Goal: Information Seeking & Learning: Find specific fact

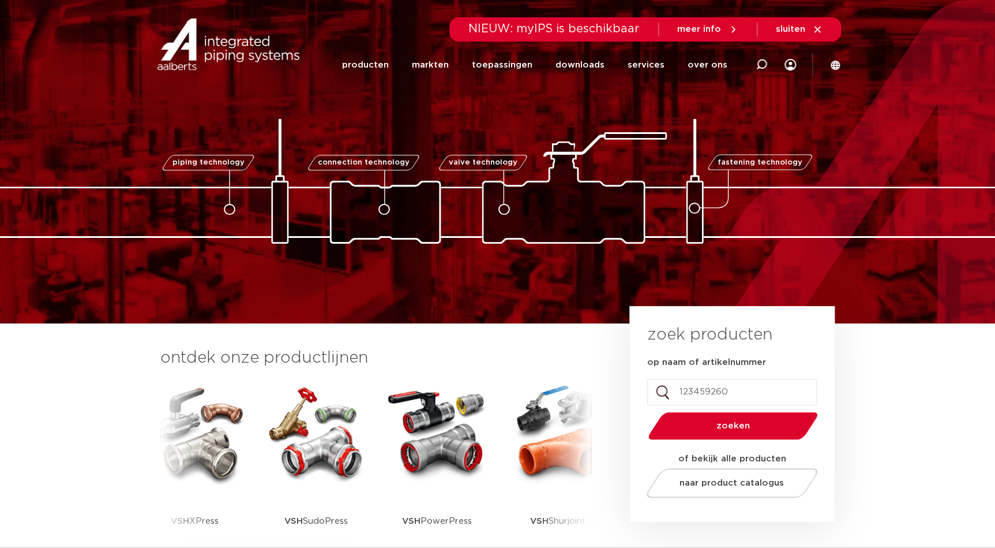
type input "123459260"
click at [643, 411] on button "zoeken" at bounding box center [732, 425] width 179 height 29
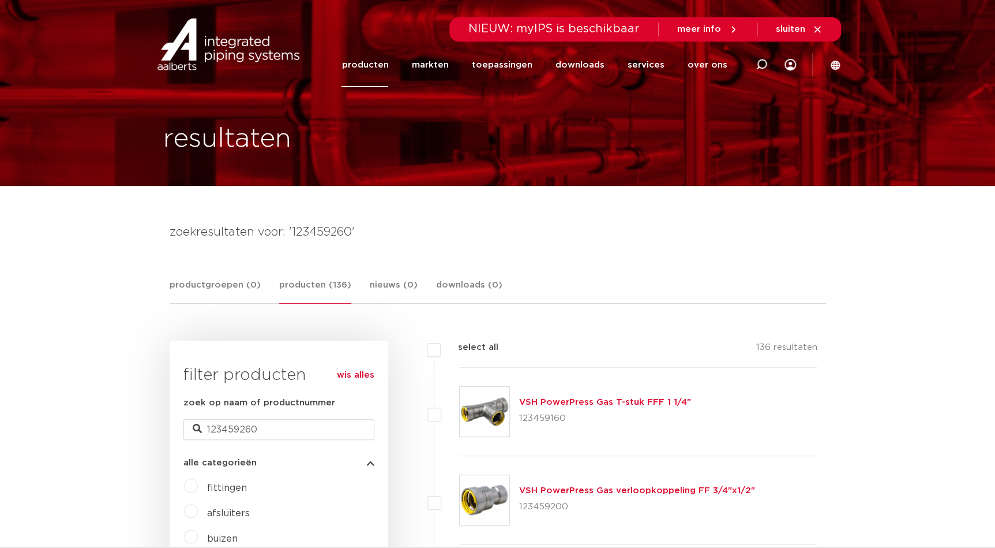
click at [198, 484] on label "fittingen" at bounding box center [222, 485] width 49 height 18
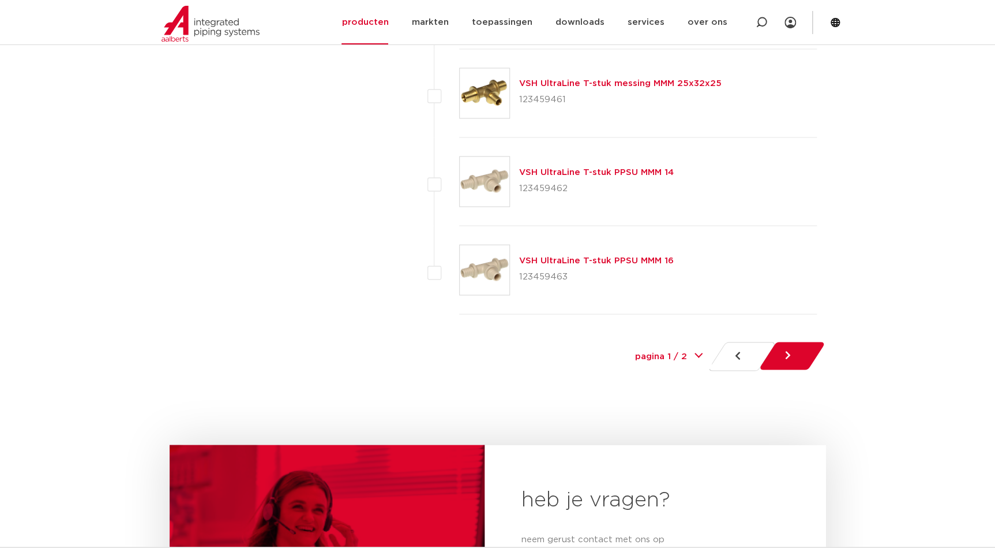
scroll to position [5350, 0]
click at [807, 355] on link at bounding box center [793, 356] width 68 height 28
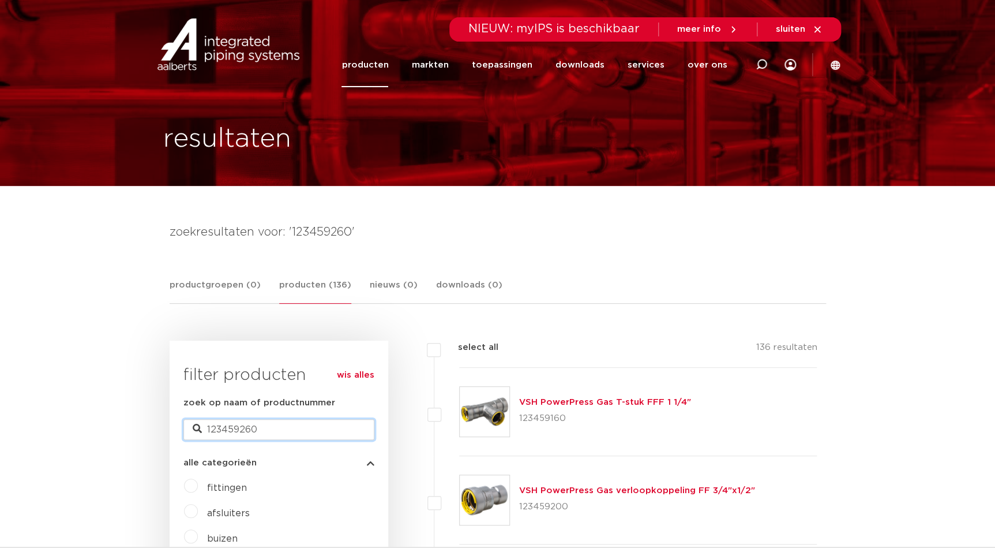
click at [306, 439] on input "123459260" at bounding box center [278, 429] width 191 height 21
type input "1"
type input "sepp"
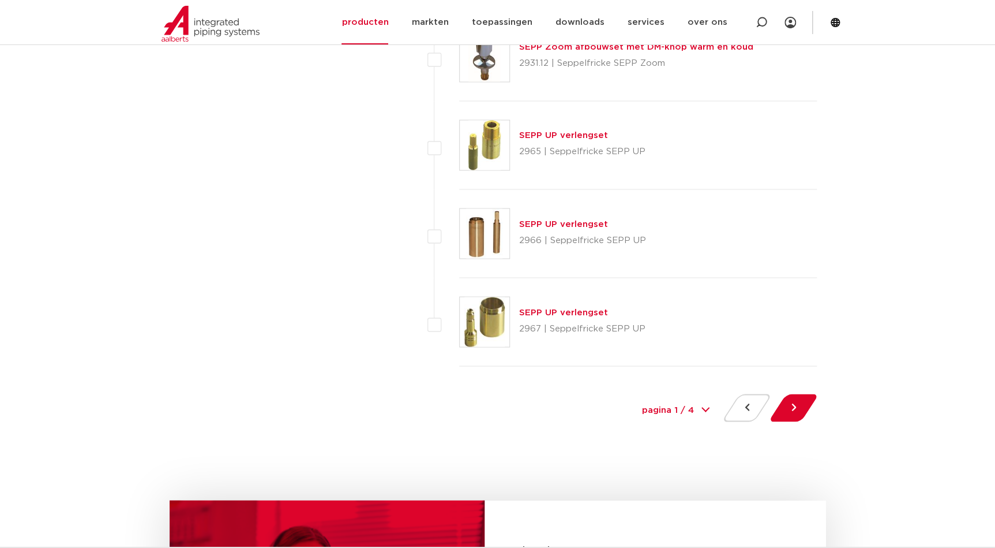
scroll to position [5350, 0]
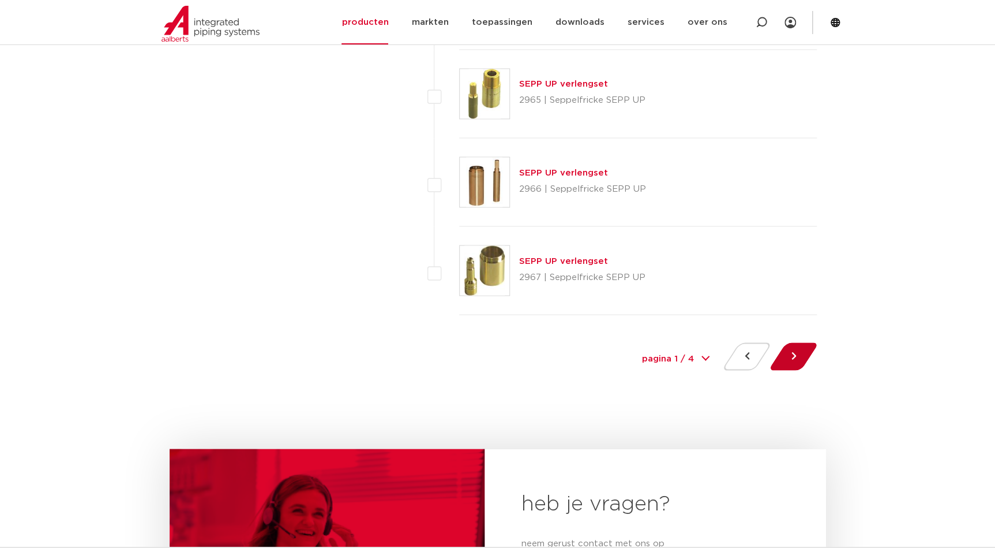
click at [788, 346] on button at bounding box center [793, 356] width 33 height 28
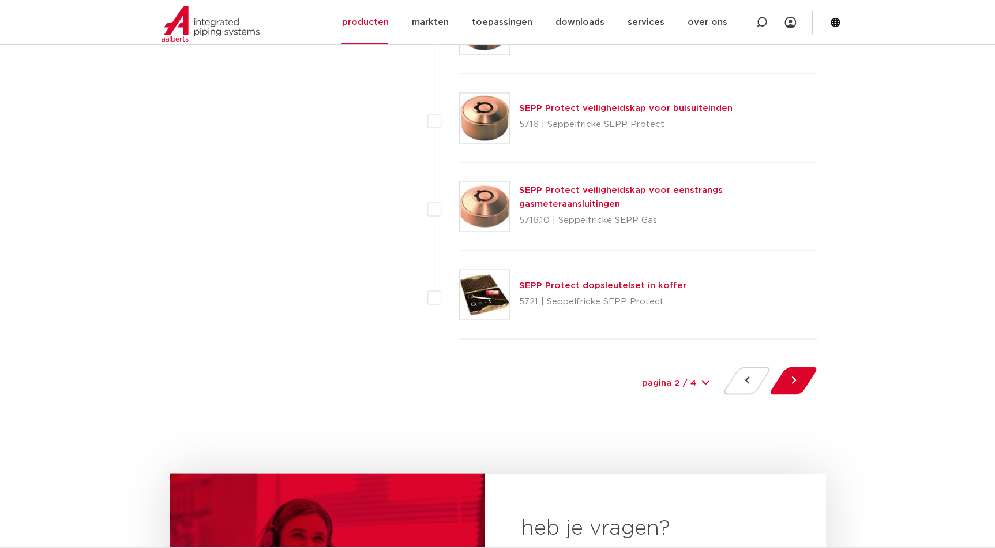
scroll to position [5350, 0]
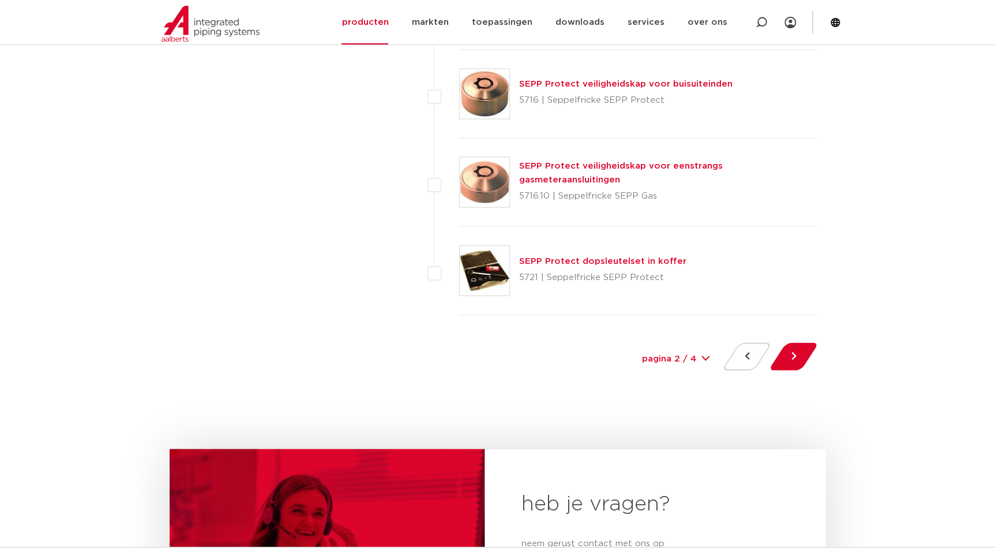
click at [804, 363] on div at bounding box center [793, 358] width 47 height 32
click at [799, 357] on button at bounding box center [793, 356] width 33 height 28
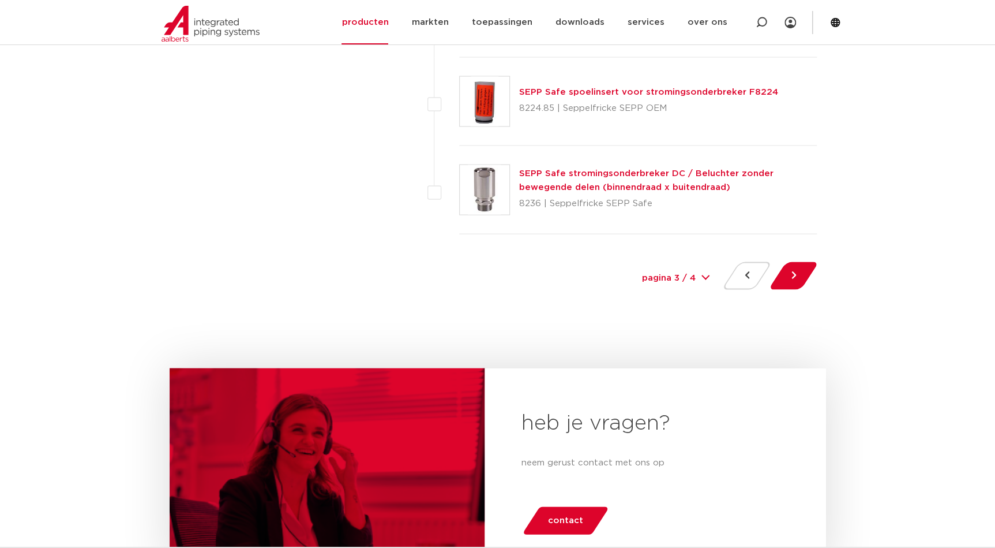
scroll to position [5455, 0]
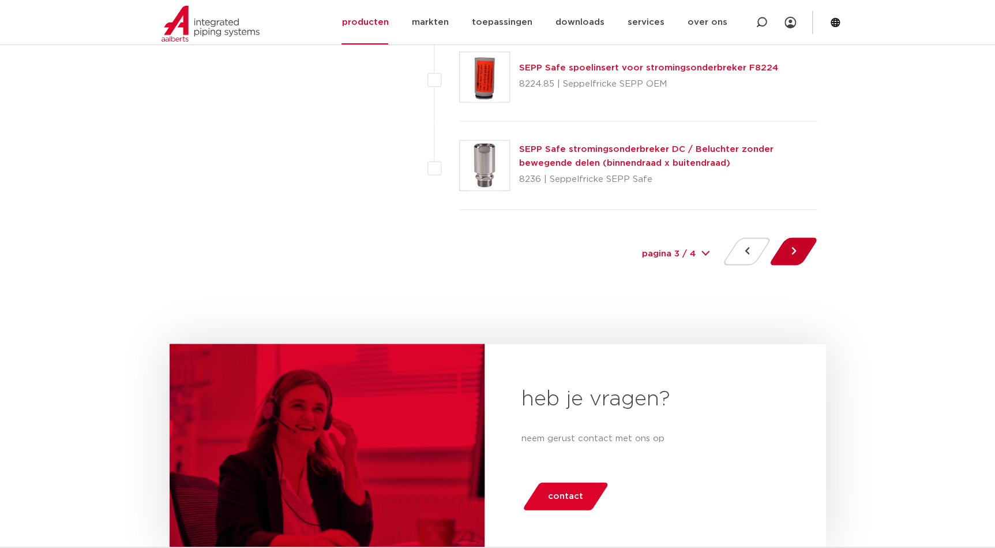
click at [786, 248] on button at bounding box center [793, 251] width 33 height 28
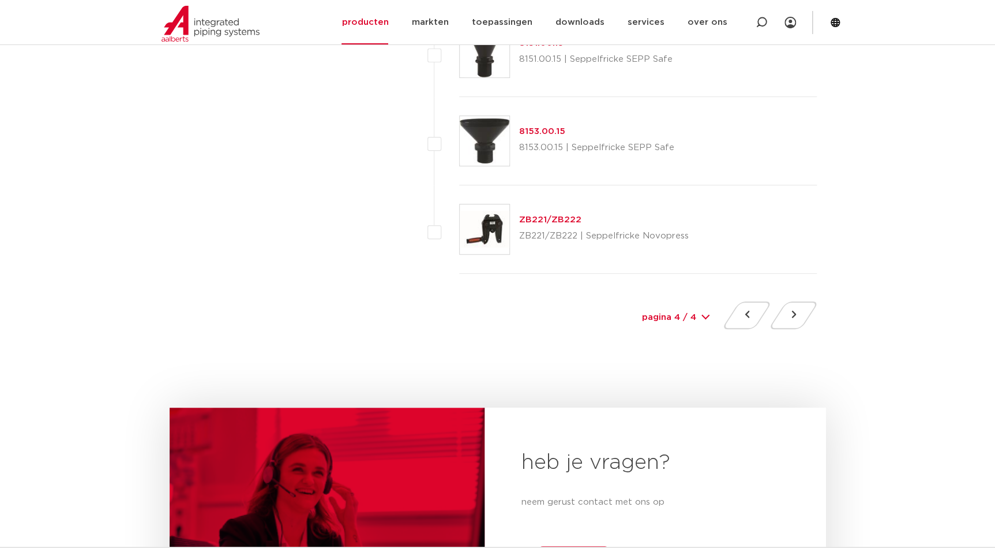
scroll to position [2412, 0]
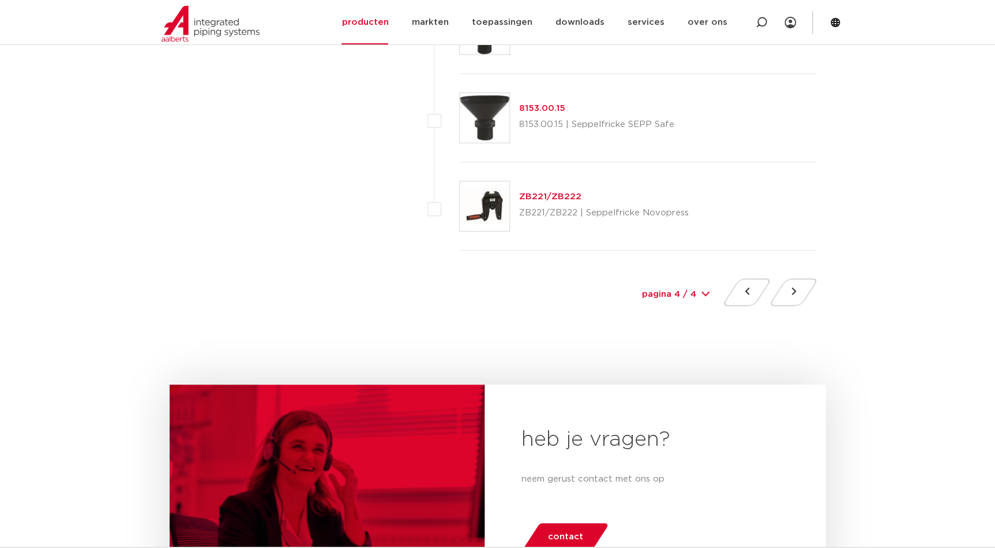
click at [655, 291] on select "pagina 4 / 4 1 2 3 4" at bounding box center [675, 295] width 87 height 26
select select "1"
click at [632, 282] on select "pagina 4 / 4 1 2 3 4" at bounding box center [675, 295] width 87 height 26
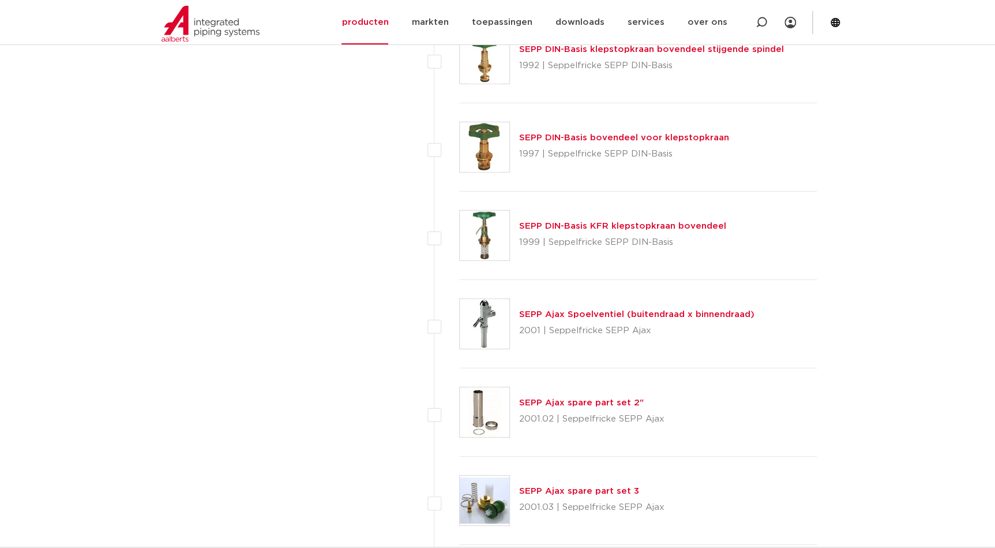
scroll to position [3566, 0]
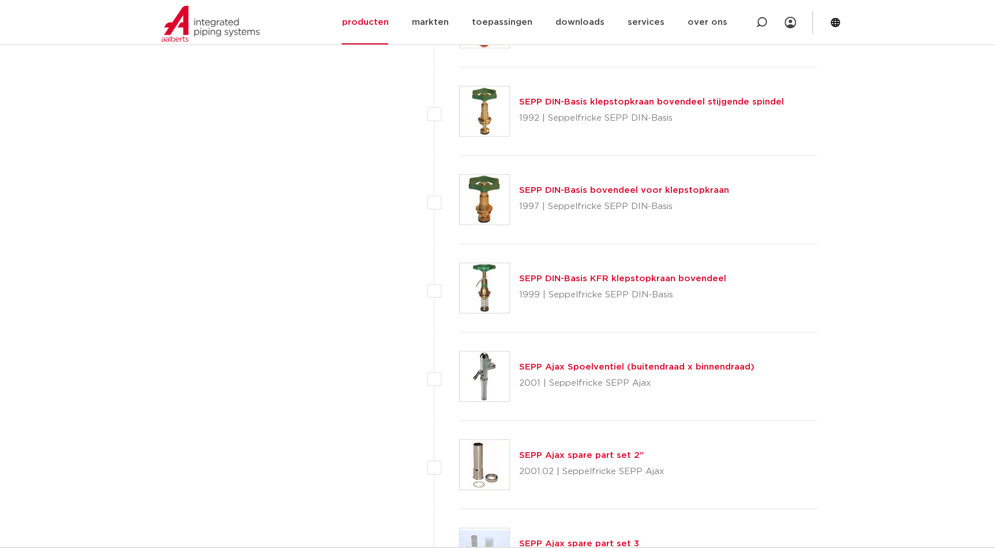
click at [560, 278] on link "SEPP DIN-Basis KFR klepstopkraan bovendeel" at bounding box center [622, 278] width 207 height 9
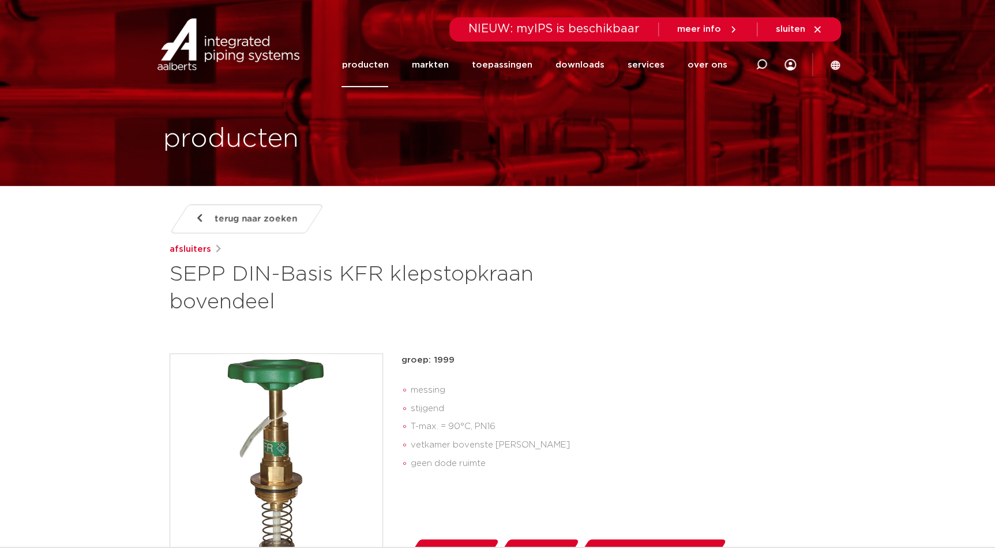
click at [227, 213] on span "terug naar zoeken" at bounding box center [256, 218] width 83 height 18
